Goal: Transaction & Acquisition: Subscribe to service/newsletter

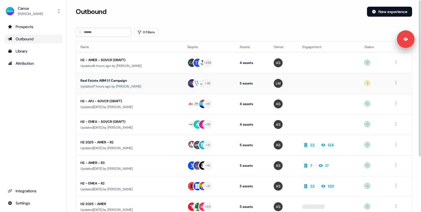
click at [132, 85] on div "Updated 7 hours ago by [PERSON_NAME]" at bounding box center [129, 87] width 98 height 6
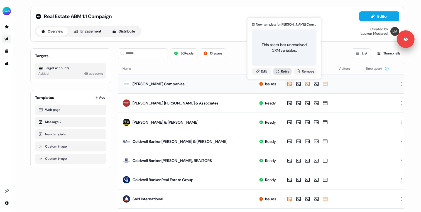
click at [282, 72] on button "Retry" at bounding box center [282, 71] width 19 height 7
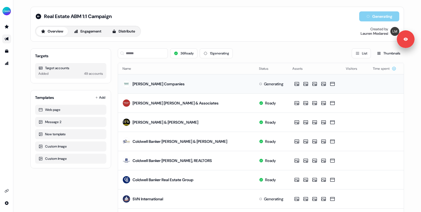
click at [254, 53] on div "36 Ready 13 generating List Thumbnails" at bounding box center [261, 53] width 286 height 10
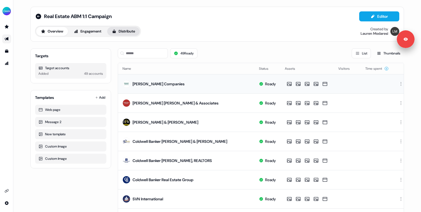
click at [129, 28] on button "Distribute" at bounding box center [123, 31] width 33 height 9
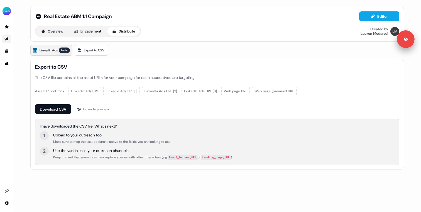
click at [53, 52] on span "LinkedIn Ads" at bounding box center [49, 51] width 18 height 6
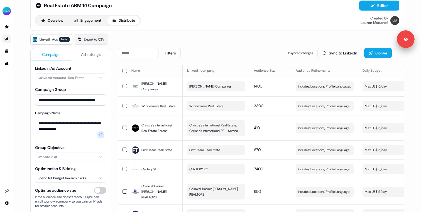
scroll to position [7, 0]
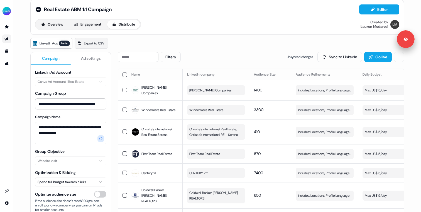
click at [93, 57] on span "Ad settings" at bounding box center [91, 59] width 20 height 6
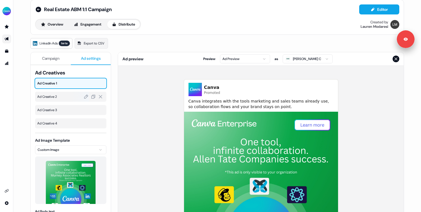
click at [67, 94] on span "Ad Creative 2" at bounding box center [70, 97] width 67 height 6
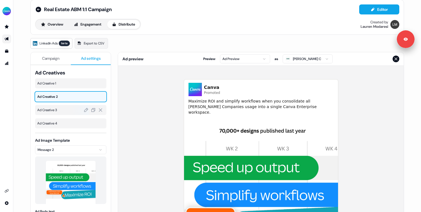
click at [57, 109] on span "Ad Creative 3" at bounding box center [70, 110] width 67 height 6
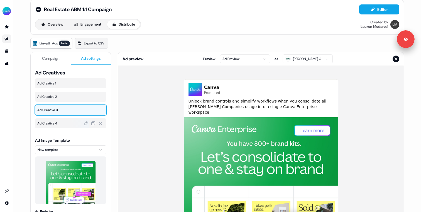
click at [55, 122] on span "Ad Creative 4" at bounding box center [70, 124] width 67 height 6
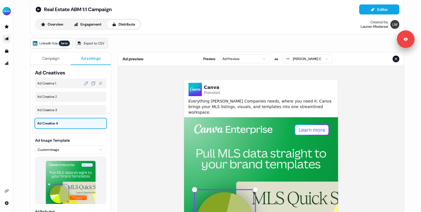
click at [60, 86] on div "Ad Creative 1" at bounding box center [70, 84] width 71 height 10
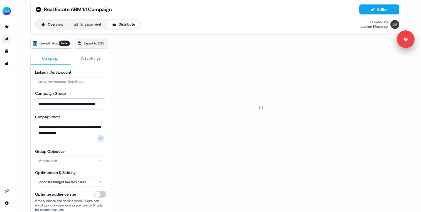
click at [54, 60] on span "Campaign" at bounding box center [51, 59] width 18 height 6
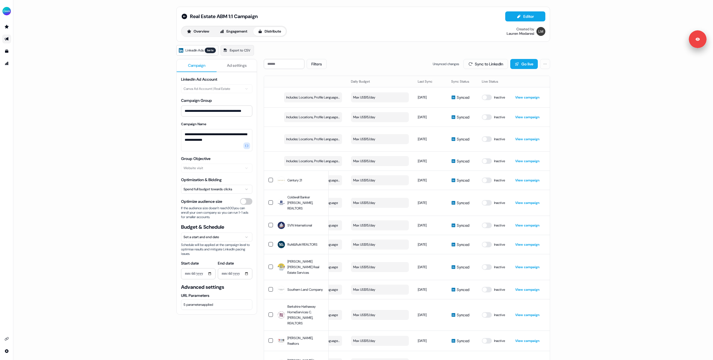
scroll to position [0, 0]
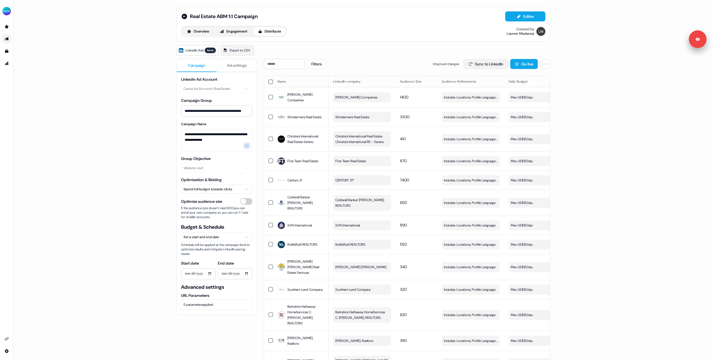
click at [421, 64] on button "Sync to LinkedIn" at bounding box center [485, 64] width 45 height 10
click at [209, 212] on input "**********" at bounding box center [198, 273] width 35 height 11
type input "**********"
click at [150, 212] on div "**********" at bounding box center [363, 180] width 700 height 360
click at [421, 67] on button "Sync to LinkedIn" at bounding box center [485, 64] width 45 height 10
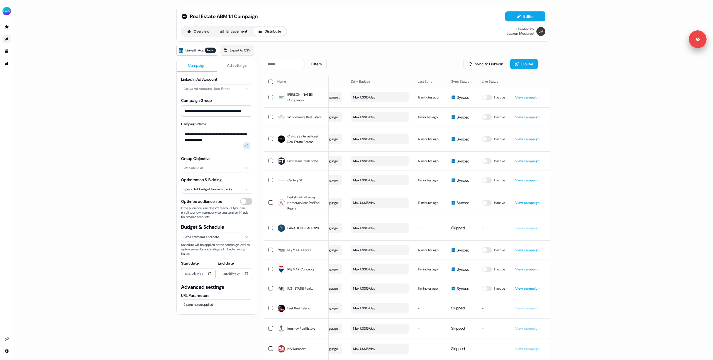
click at [241, 68] on span "Ad settings" at bounding box center [237, 66] width 20 height 6
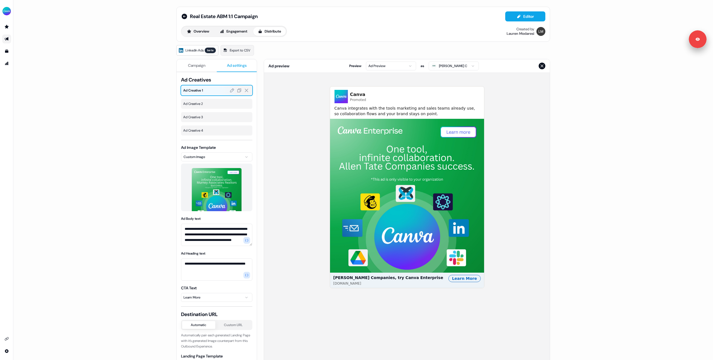
click at [204, 93] on span "Ad Creative 1" at bounding box center [216, 91] width 67 height 6
click at [201, 104] on span "Ad Creative 2" at bounding box center [216, 104] width 67 height 6
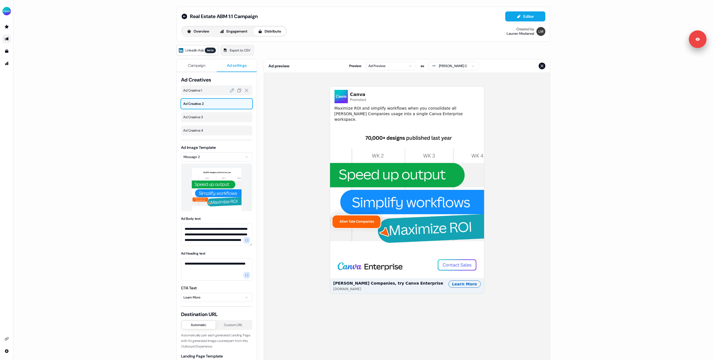
click at [202, 90] on span "Ad Creative 1" at bounding box center [216, 91] width 67 height 6
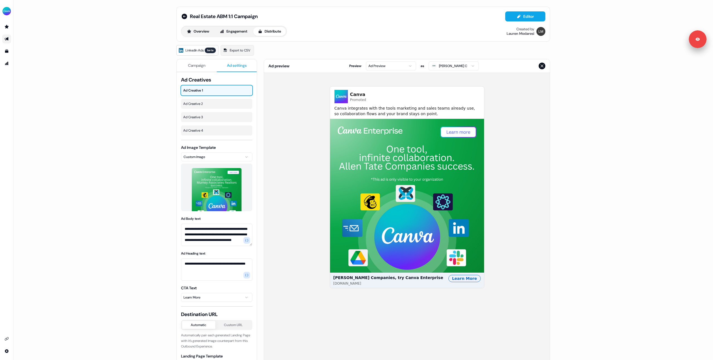
click at [142, 108] on div "**********" at bounding box center [363, 180] width 700 height 360
